Goal: Information Seeking & Learning: Learn about a topic

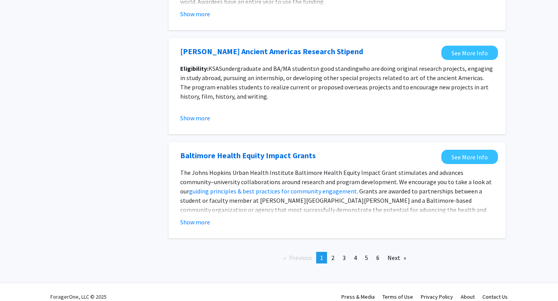
scroll to position [861, 0]
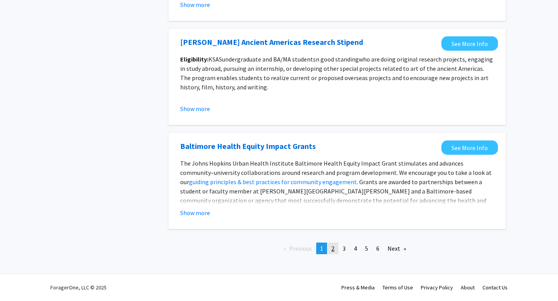
click at [331, 248] on link "page 2" at bounding box center [332, 249] width 11 height 12
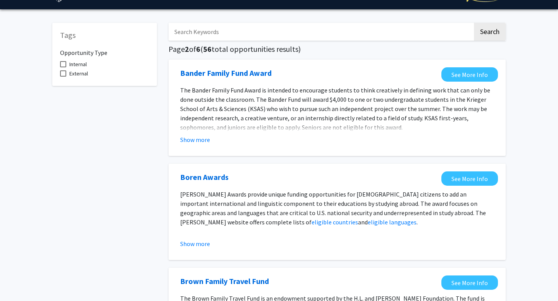
scroll to position [19, 0]
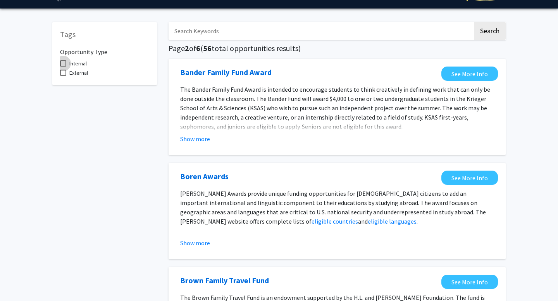
click at [76, 67] on span "Internal" at bounding box center [77, 63] width 17 height 9
click at [63, 67] on input "Internal" at bounding box center [63, 67] width 0 height 0
checkbox input "true"
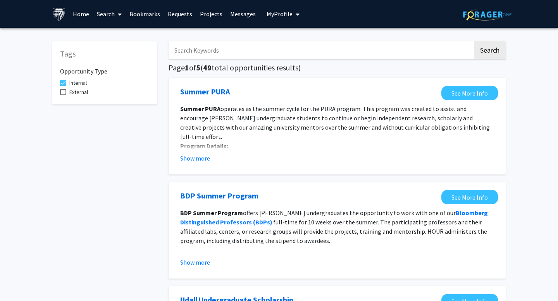
scroll to position [2, 0]
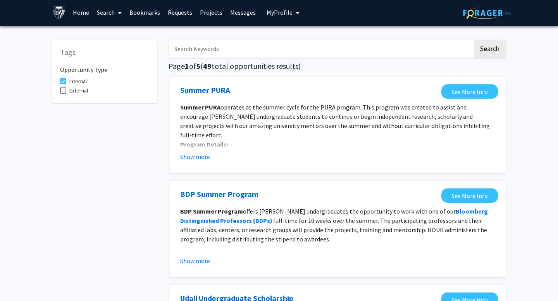
click at [241, 40] on input "Search Keywords" at bounding box center [321, 49] width 304 height 18
click at [474, 40] on button "Search" at bounding box center [490, 49] width 32 height 18
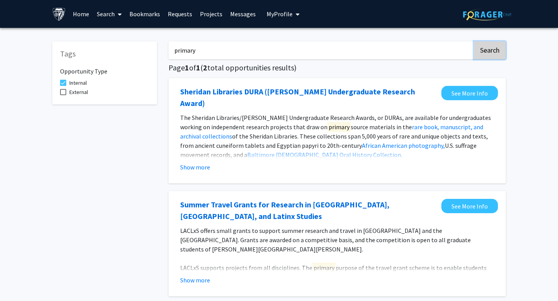
click at [476, 54] on button "Search" at bounding box center [490, 50] width 32 height 18
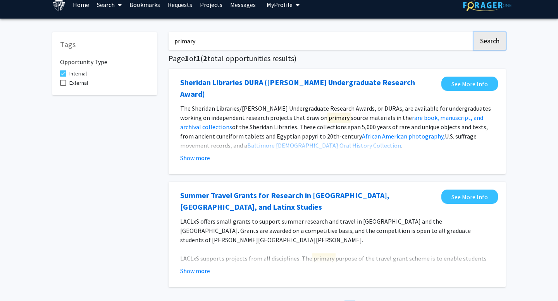
scroll to position [9, 0]
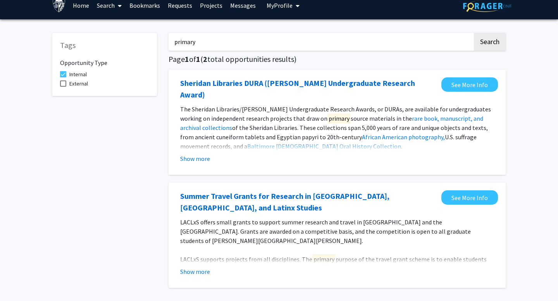
click at [365, 39] on input "primary" at bounding box center [321, 42] width 304 height 18
type input "health"
click at [474, 33] on button "Search" at bounding box center [490, 42] width 32 height 18
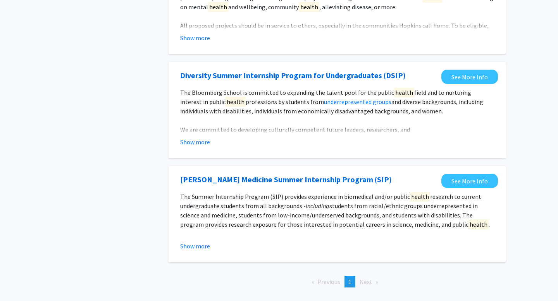
scroll to position [466, 0]
